Goal: Information Seeking & Learning: Learn about a topic

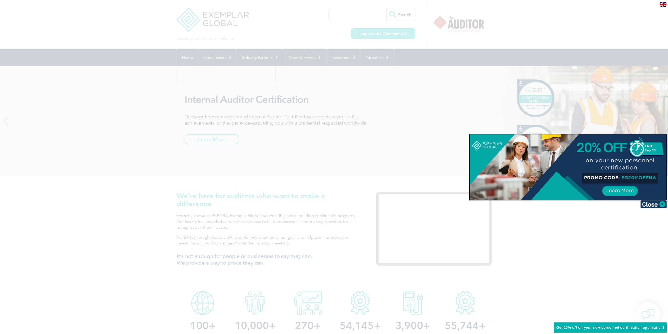
click at [659, 204] on img at bounding box center [654, 204] width 26 height 8
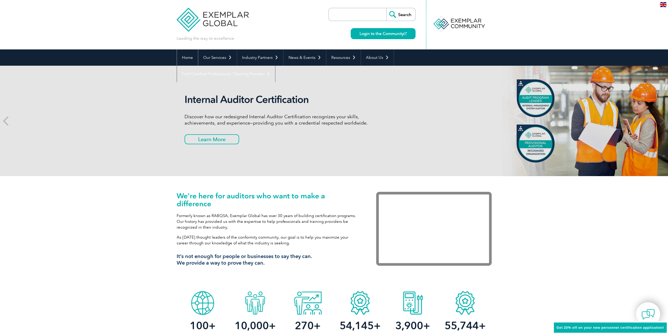
click at [184, 55] on link "Home" at bounding box center [187, 57] width 21 height 16
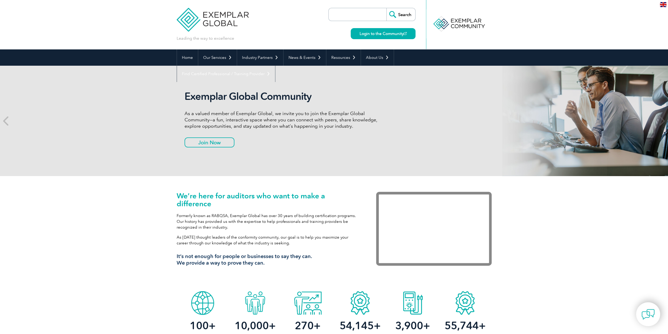
click at [379, 33] on link "Login to the Community" at bounding box center [383, 33] width 65 height 11
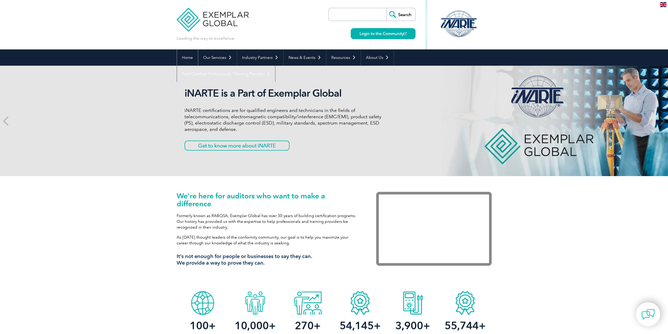
click at [188, 56] on link "Home" at bounding box center [187, 57] width 21 height 16
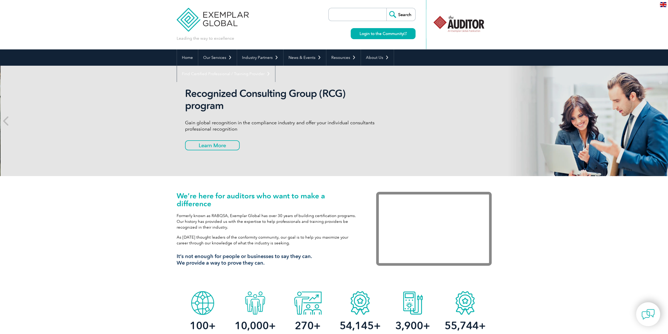
drag, startPoint x: 98, startPoint y: 0, endPoint x: 109, endPoint y: 132, distance: 131.9
click at [109, 132] on div "Recognized Consulting Group (RCG) program Gain global recognition in the compli…" at bounding box center [335, 121] width 668 height 110
